Goal: Information Seeking & Learning: Check status

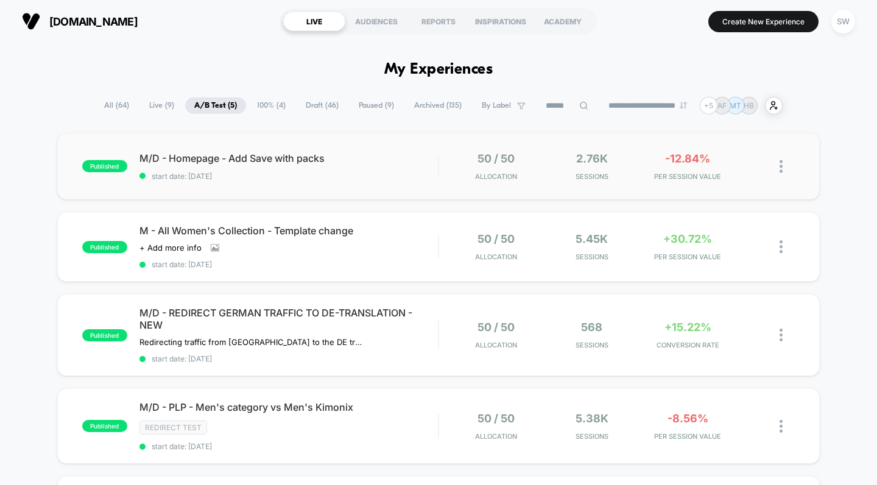
click at [421, 180] on div "published M/D - Homepage - Add Save with packs start date: [DATE] 50 / 50 Alloc…" at bounding box center [438, 166] width 763 height 67
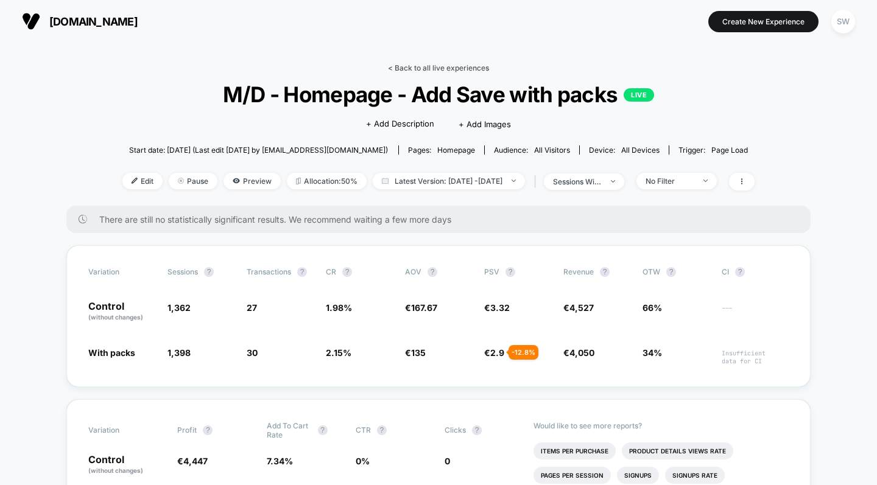
click at [432, 70] on link "< Back to all live experiences" at bounding box center [438, 67] width 101 height 9
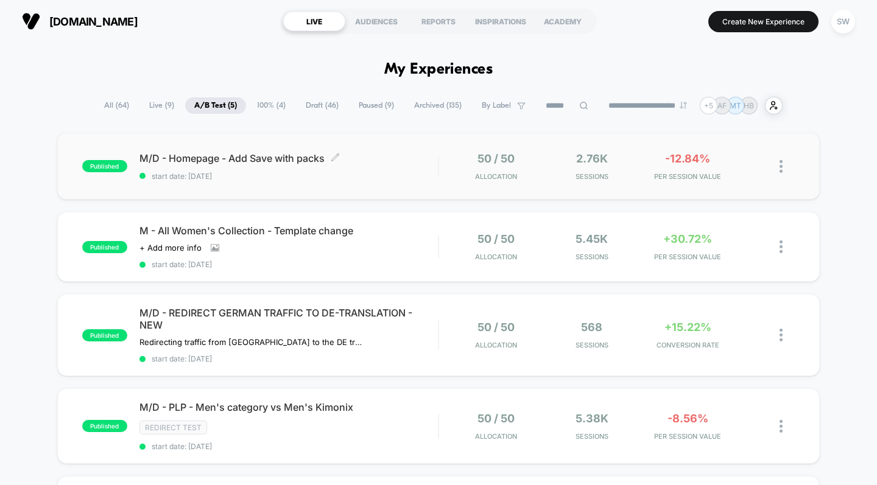
click at [422, 176] on span "start date: [DATE]" at bounding box center [288, 176] width 299 height 9
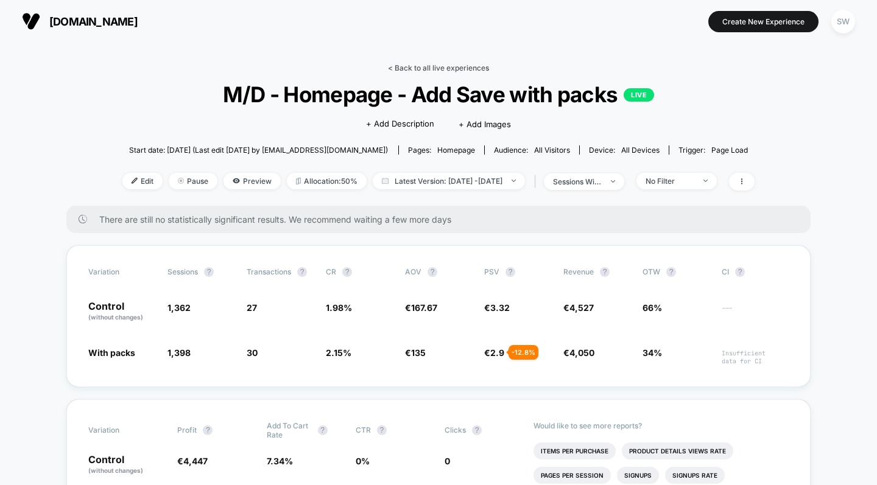
click at [429, 66] on link "< Back to all live experiences" at bounding box center [438, 67] width 101 height 9
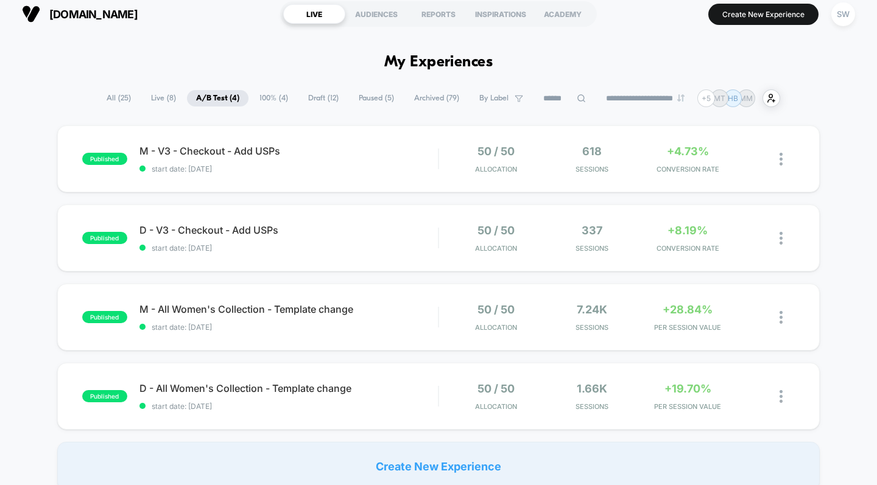
scroll to position [8, 0]
click at [406, 330] on span "start date: [DATE]" at bounding box center [288, 326] width 299 height 9
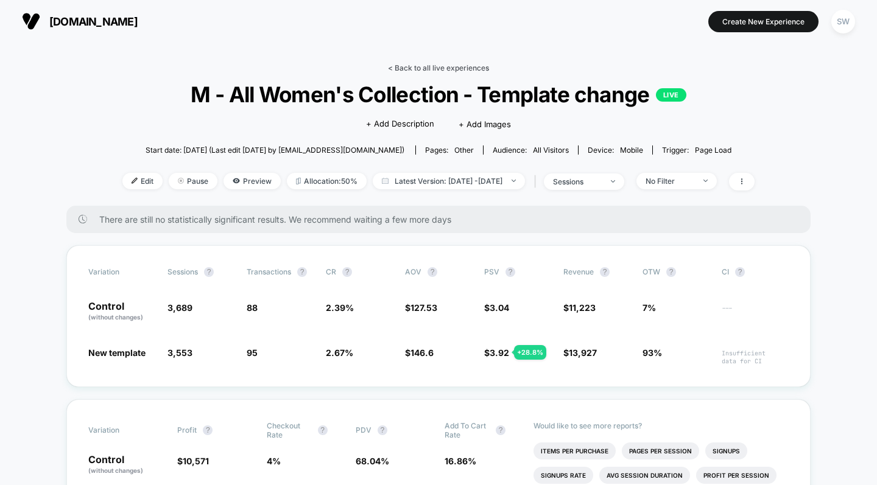
click at [428, 67] on link "< Back to all live experiences" at bounding box center [438, 67] width 101 height 9
